Goal: Transaction & Acquisition: Purchase product/service

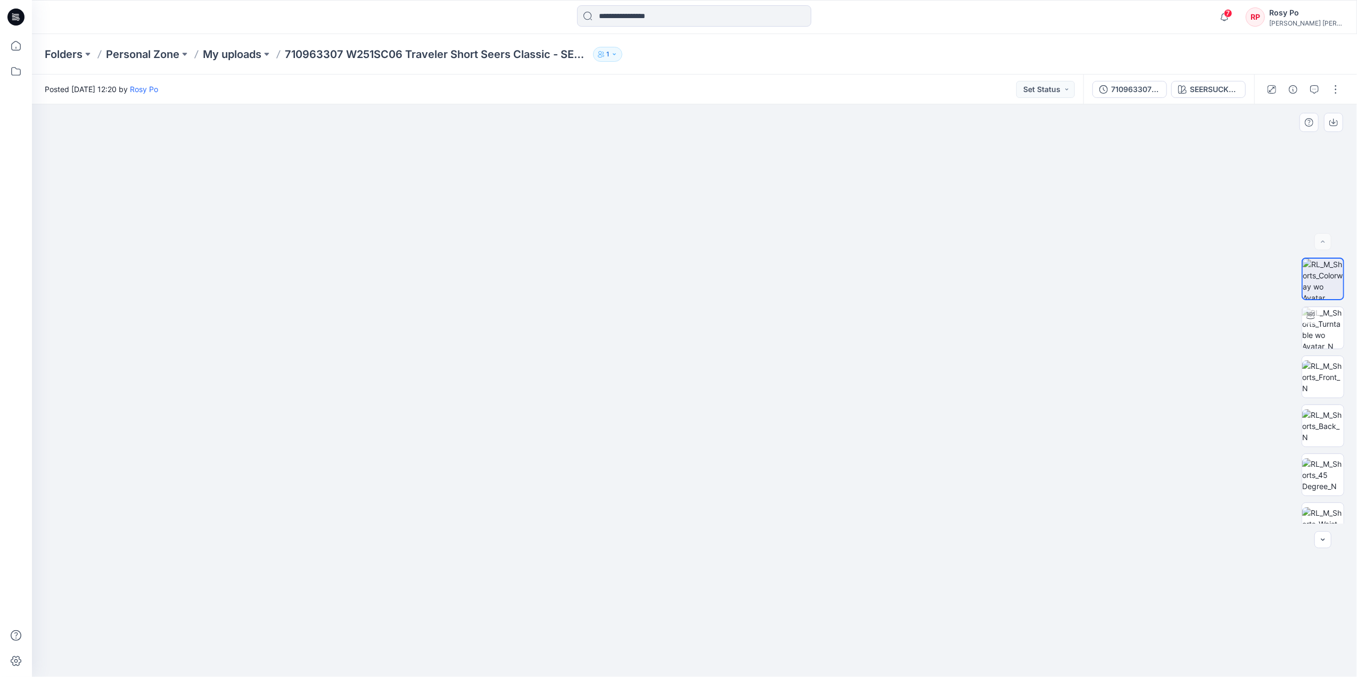
drag, startPoint x: 804, startPoint y: 220, endPoint x: 803, endPoint y: 348, distance: 127.8
click at [803, 348] on img at bounding box center [694, 342] width 1023 height 670
click at [1318, 328] on img at bounding box center [1323, 328] width 42 height 42
drag, startPoint x: 802, startPoint y: 650, endPoint x: 769, endPoint y: 592, distance: 66.5
click at [517, 613] on div at bounding box center [694, 390] width 1325 height 573
